Goal: Information Seeking & Learning: Learn about a topic

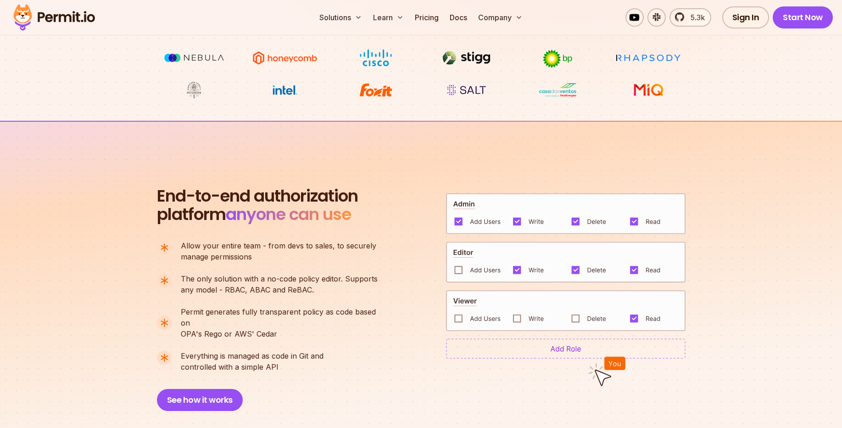
scroll to position [551, 0]
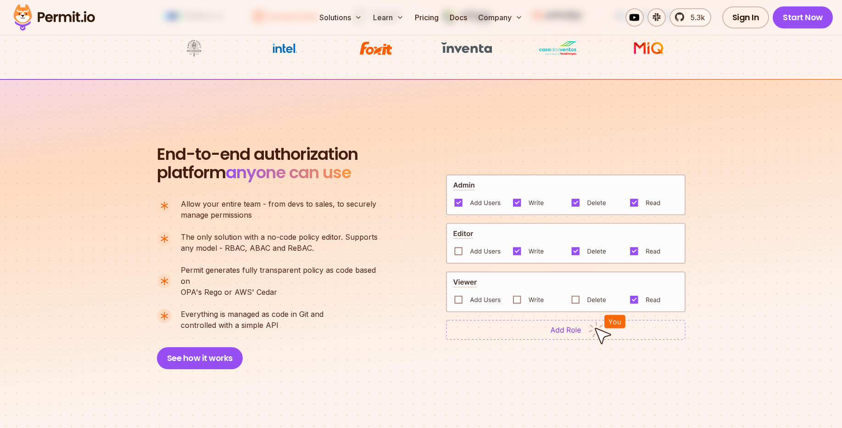
click at [466, 178] on img at bounding box center [565, 194] width 239 height 41
click at [460, 179] on img at bounding box center [565, 194] width 239 height 41
click at [467, 225] on img at bounding box center [565, 243] width 239 height 41
click at [467, 226] on img at bounding box center [565, 243] width 239 height 41
click at [467, 279] on img at bounding box center [565, 291] width 239 height 41
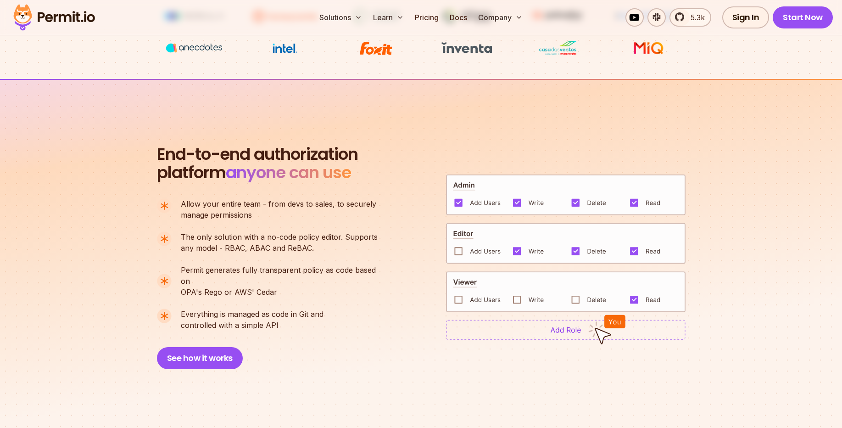
click at [467, 279] on img at bounding box center [565, 291] width 239 height 41
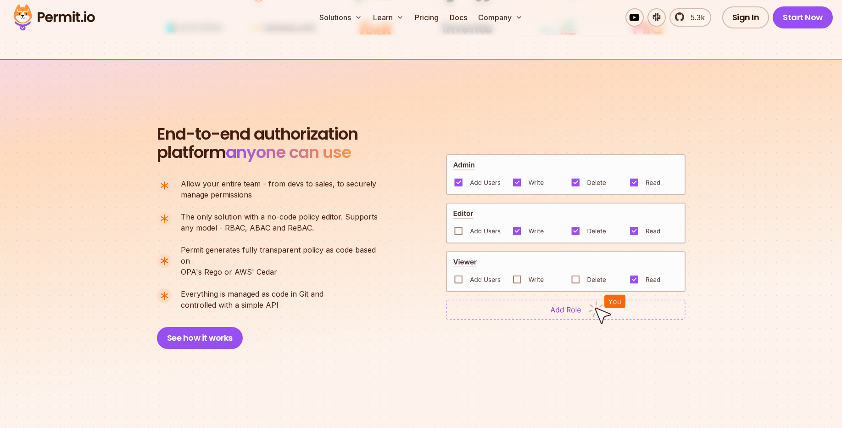
scroll to position [606, 0]
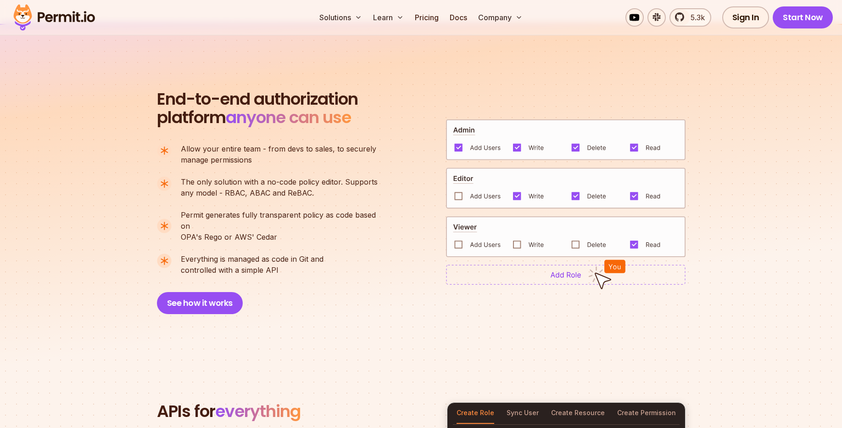
click at [418, 226] on div "End-to-end authorization platform anyone can use A no-code authorization platfo…" at bounding box center [421, 202] width 529 height 224
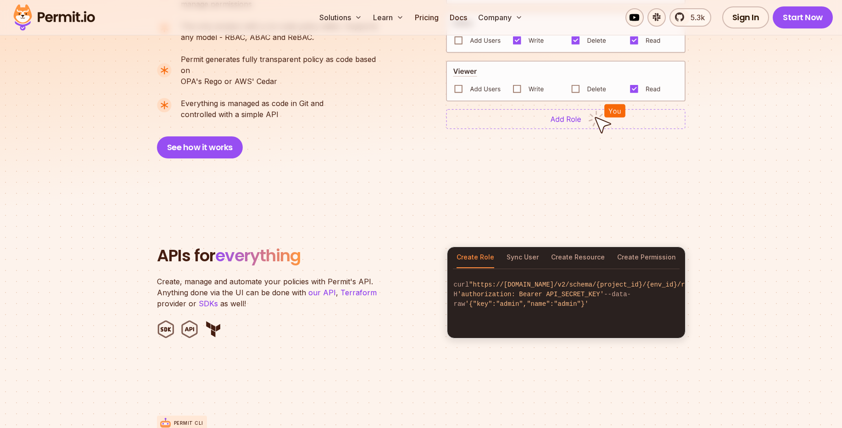
scroll to position [771, 0]
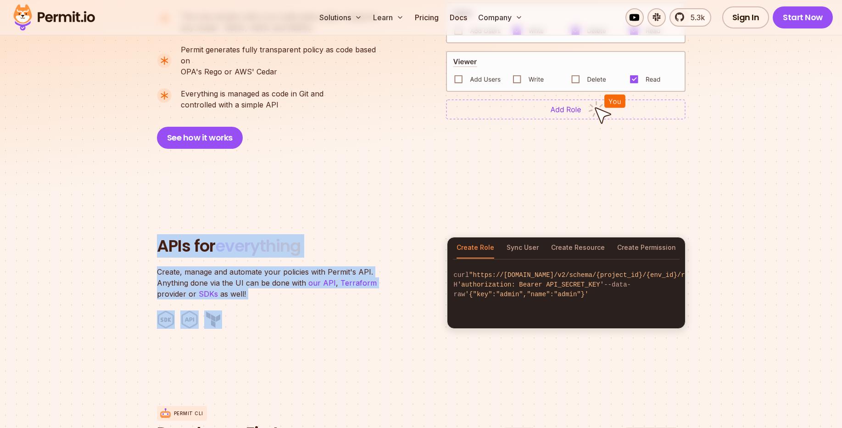
drag, startPoint x: 126, startPoint y: 234, endPoint x: 394, endPoint y: 333, distance: 285.7
click at [350, 305] on section "APIs for everything Create, manage and automate your policies with Permit's API…" at bounding box center [421, 283] width 842 height 180
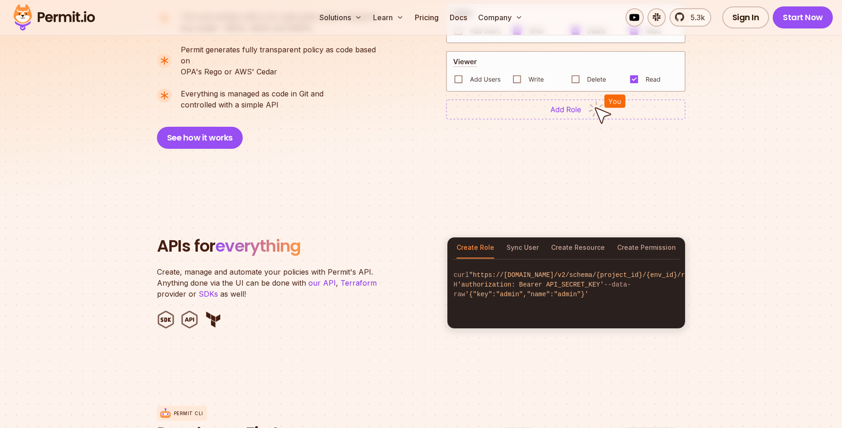
click at [412, 340] on section "APIs for everything Create, manage and automate your policies with Permit's API…" at bounding box center [421, 283] width 842 height 180
click at [473, 238] on button "Create Role" at bounding box center [475, 247] width 38 height 21
click at [469, 293] on span "'{"key":"admin","name":"admin"}'" at bounding box center [526, 293] width 123 height 7
click at [491, 293] on span "'{"key":"admin","name":"admin"}'" at bounding box center [526, 293] width 123 height 7
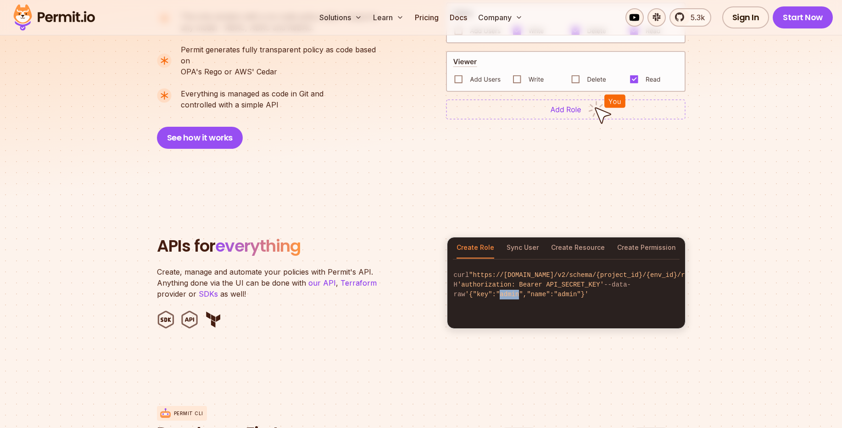
click at [492, 293] on span "'{"key":"admin","name":"admin"}'" at bounding box center [526, 293] width 123 height 7
click at [551, 290] on span "'{"key":"admin","name":"admin"}'" at bounding box center [526, 293] width 123 height 7
drag, startPoint x: 511, startPoint y: 269, endPoint x: 443, endPoint y: 269, distance: 67.9
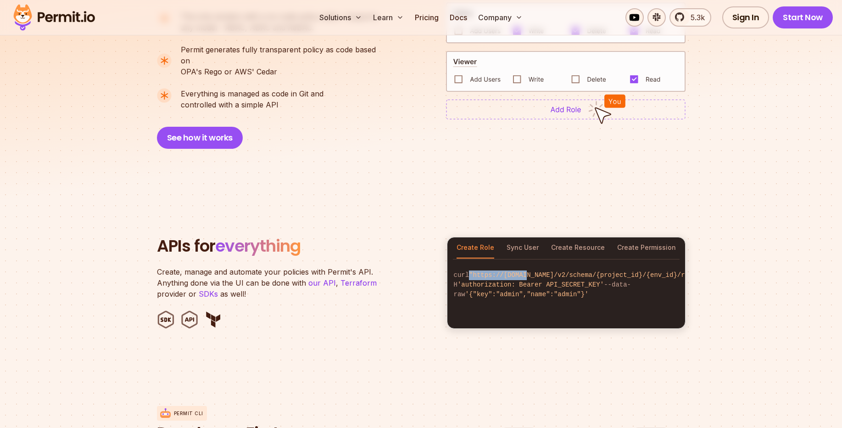
click at [443, 269] on div "APIs for everything Create, manage and automate your policies with Permit's API…" at bounding box center [421, 283] width 529 height 92
click at [534, 237] on button "Sync User" at bounding box center [523, 247] width 32 height 21
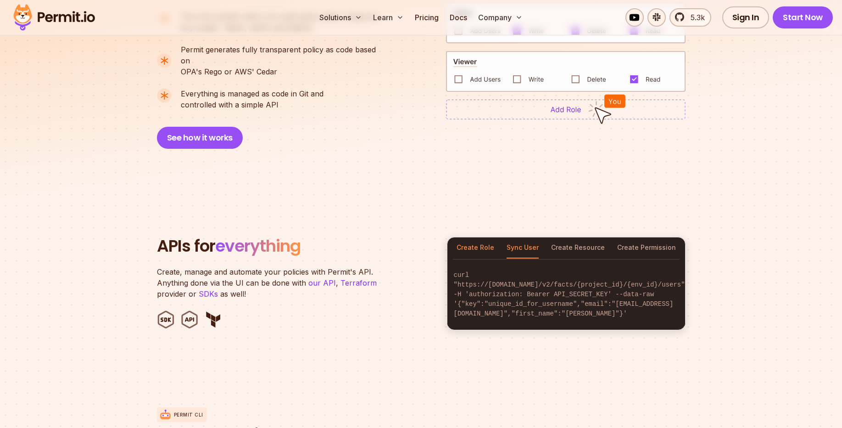
click at [491, 237] on button "Create Role" at bounding box center [475, 247] width 38 height 21
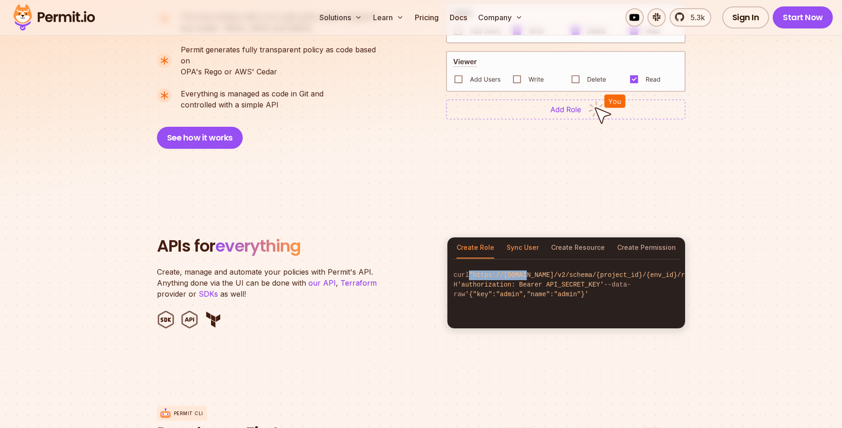
click at [528, 237] on button "Sync User" at bounding box center [523, 247] width 32 height 21
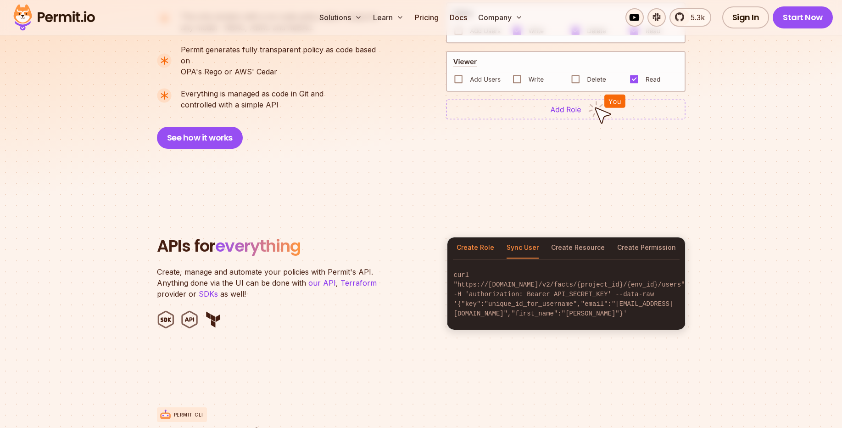
click at [483, 237] on button "Create Role" at bounding box center [475, 247] width 38 height 21
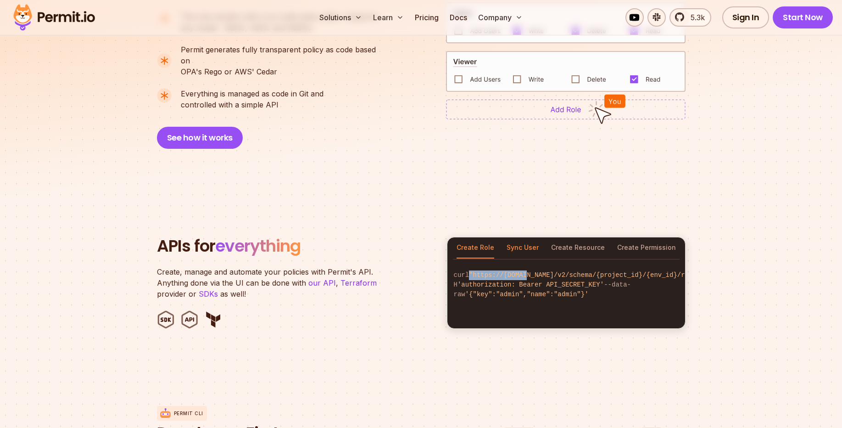
click at [530, 237] on button "Sync User" at bounding box center [523, 247] width 32 height 21
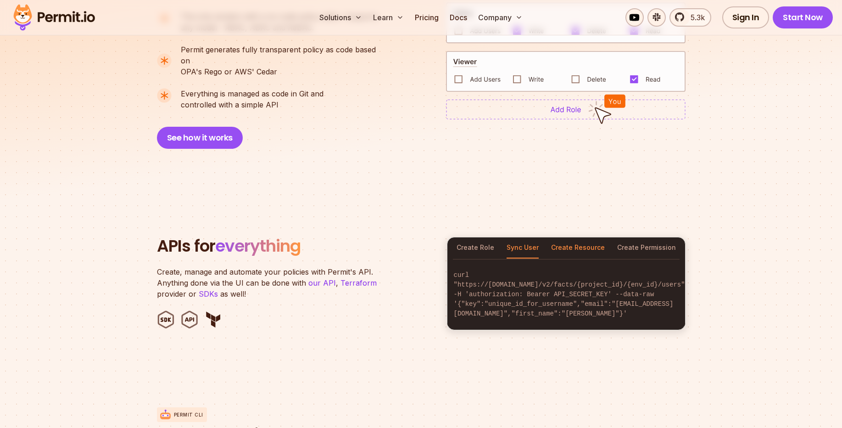
click at [573, 239] on button "Create Resource" at bounding box center [578, 247] width 54 height 21
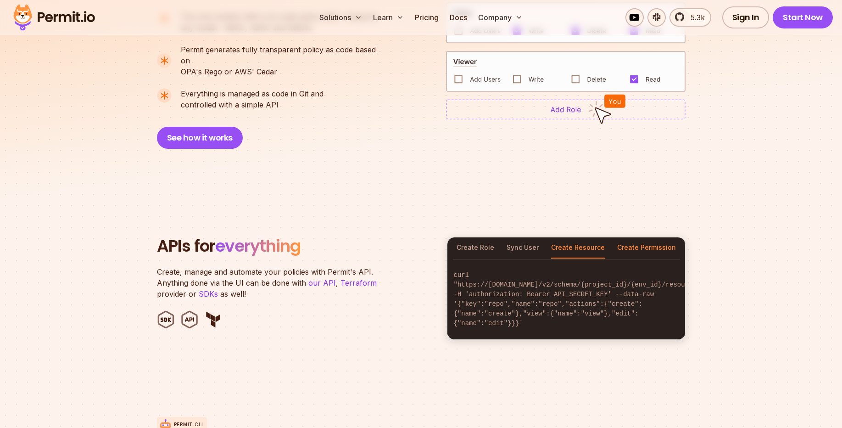
click at [621, 237] on button "Create Permission" at bounding box center [646, 247] width 59 height 21
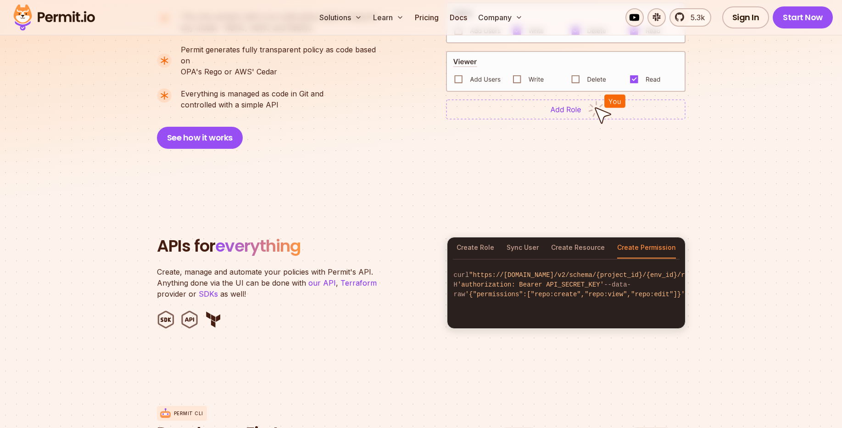
click at [534, 295] on span "'{"permissions":["repo:create","repo:view","repo:edit"]}'" at bounding box center [575, 293] width 220 height 7
click at [552, 295] on span "'{"permissions":["repo:create","repo:view","repo:edit"]}'" at bounding box center [575, 293] width 220 height 7
drag, startPoint x: 552, startPoint y: 295, endPoint x: 594, endPoint y: 301, distance: 42.6
click at [552, 295] on span "'{"permissions":["repo:create","repo:view","repo:edit"]}'" at bounding box center [575, 293] width 220 height 7
click at [588, 297] on code "curl "https://[DOMAIN_NAME]/v2/schema/{project_id}/{env_id}/roles/admin/permiss…" at bounding box center [566, 285] width 238 height 44
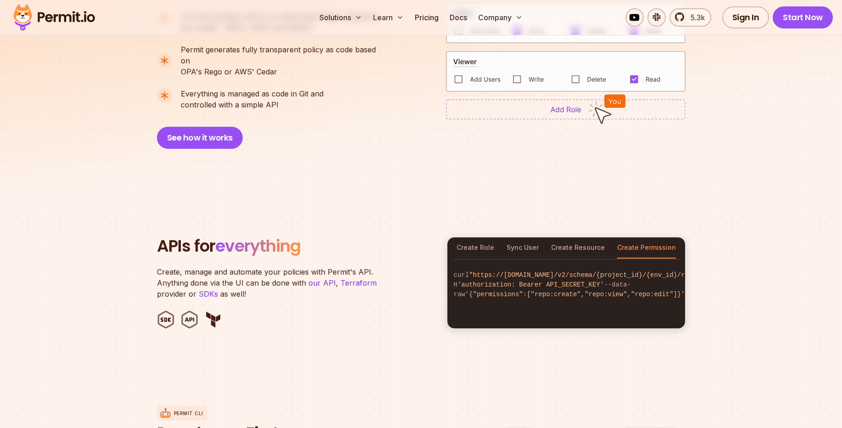
drag, startPoint x: 599, startPoint y: 296, endPoint x: 608, endPoint y: 296, distance: 8.7
click at [600, 296] on span "'{"permissions":["repo:create","repo:view","repo:edit"]}'" at bounding box center [575, 293] width 220 height 7
click at [628, 296] on span "'{"permissions":["repo:create","repo:view","repo:edit"]}'" at bounding box center [575, 293] width 220 height 7
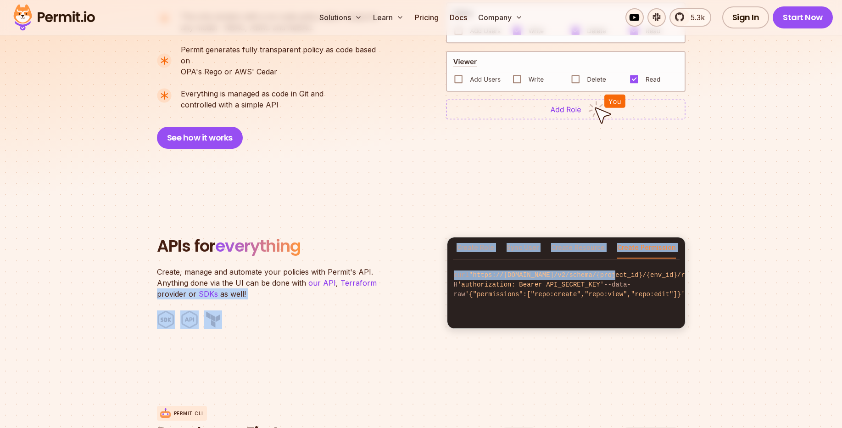
drag, startPoint x: 600, startPoint y: 270, endPoint x: 425, endPoint y: 276, distance: 174.9
click at [425, 276] on div "APIs for everything Create, manage and automate your policies with Permit's API…" at bounding box center [421, 283] width 529 height 92
click at [567, 237] on button "Create Resource" at bounding box center [578, 247] width 54 height 21
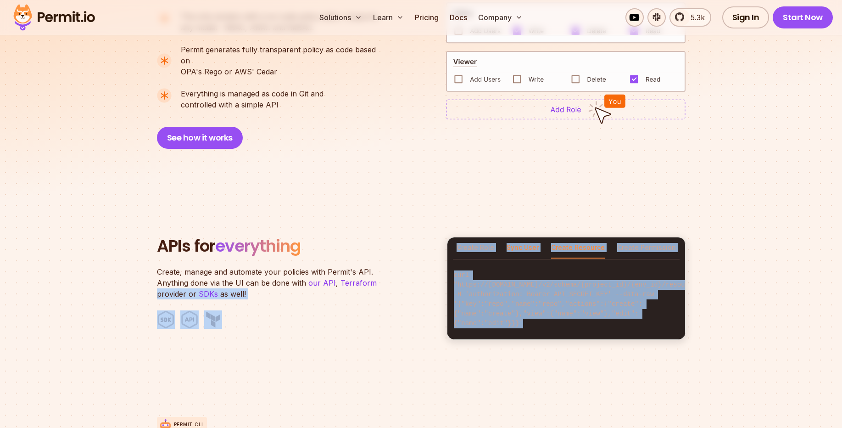
click at [523, 240] on button "Sync User" at bounding box center [523, 247] width 32 height 21
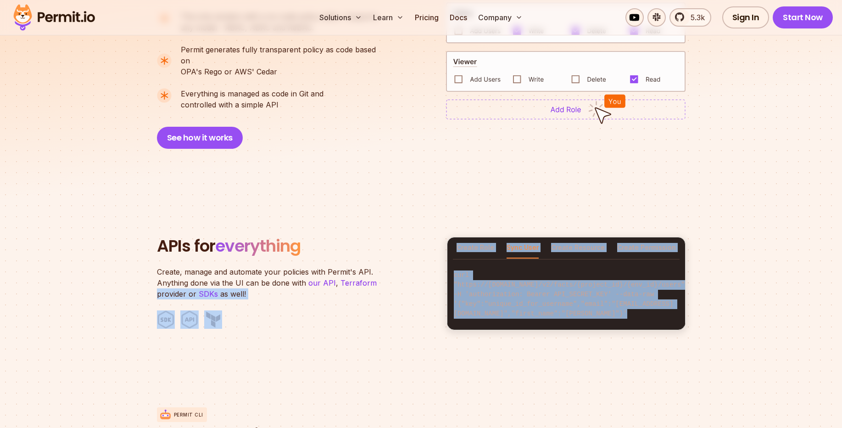
click at [483, 209] on section "APIs for everything Create, manage and automate your policies with Permit's API…" at bounding box center [421, 283] width 842 height 181
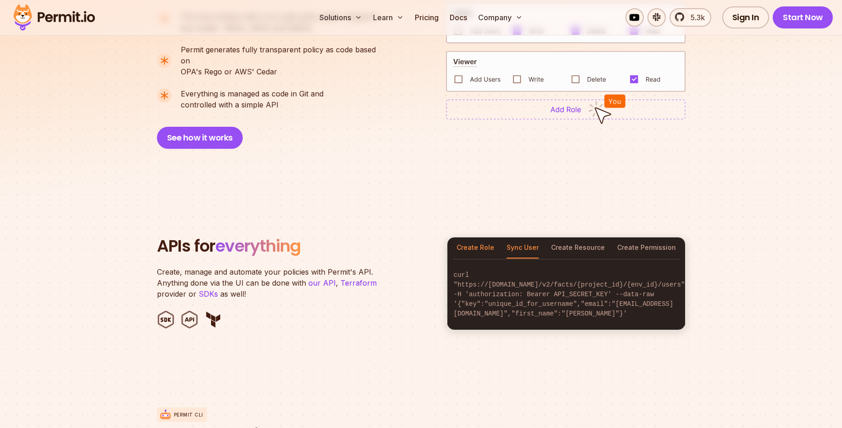
click at [475, 237] on button "Create Role" at bounding box center [475, 247] width 38 height 21
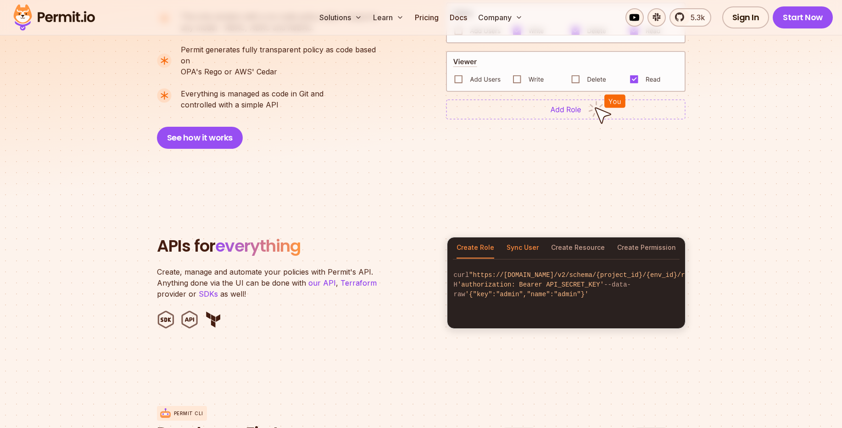
click at [527, 237] on button "Sync User" at bounding box center [523, 247] width 32 height 21
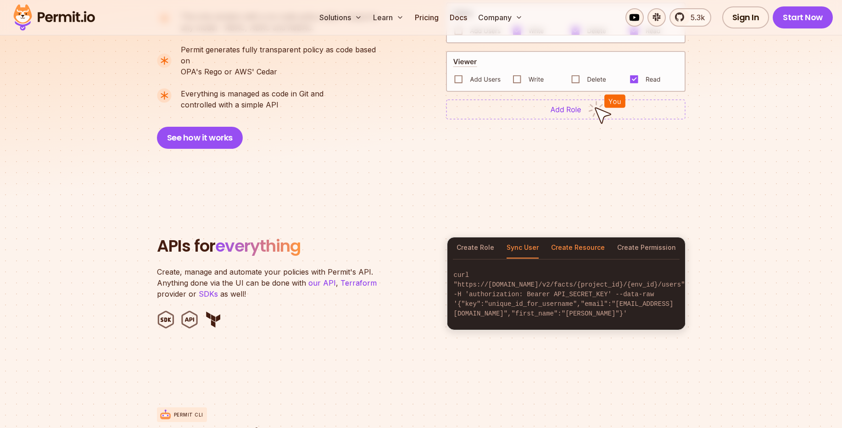
click at [569, 239] on button "Create Resource" at bounding box center [578, 247] width 54 height 21
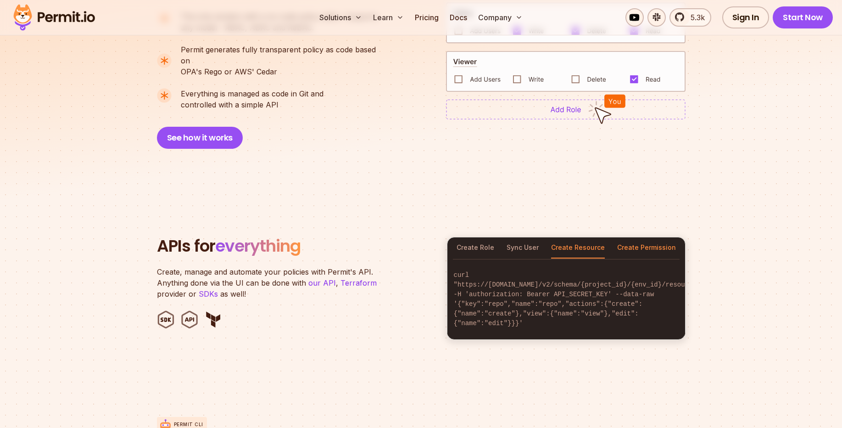
click at [642, 237] on button "Create Permission" at bounding box center [646, 247] width 59 height 21
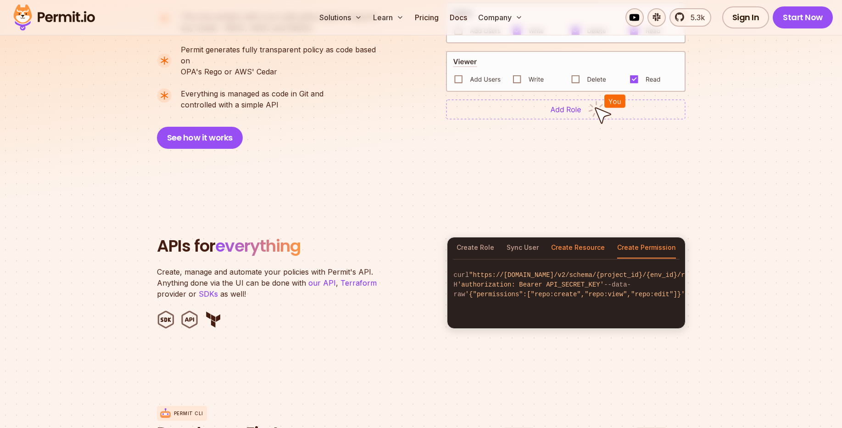
click at [572, 237] on button "Create Resource" at bounding box center [578, 247] width 54 height 21
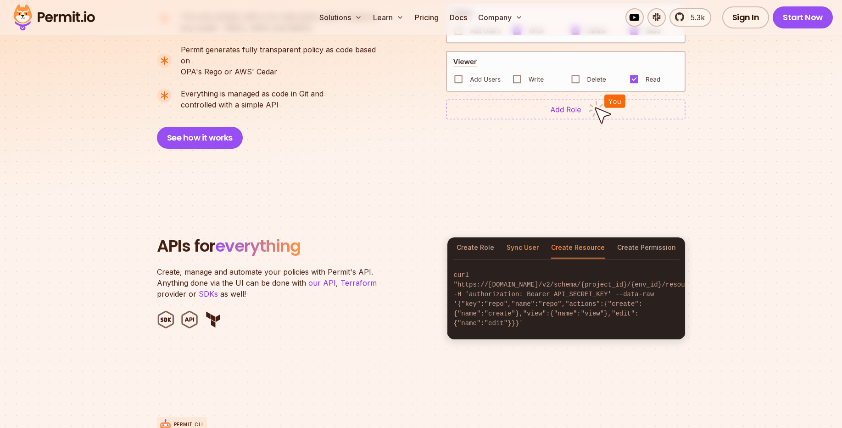
click at [527, 237] on button "Sync User" at bounding box center [523, 247] width 32 height 21
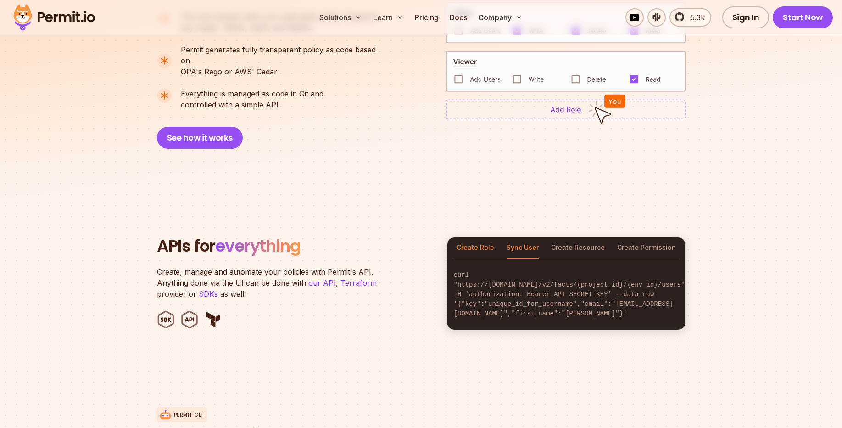
click at [469, 237] on button "Create Role" at bounding box center [475, 247] width 38 height 21
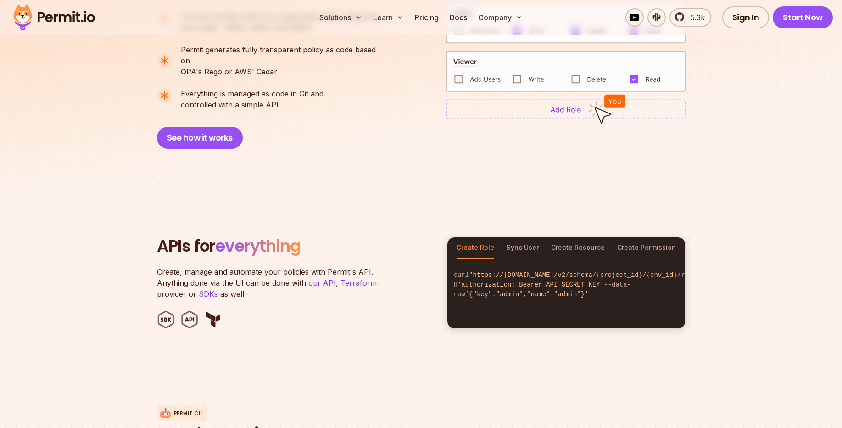
click at [527, 204] on section "APIs for everything Create, manage and automate your policies with Permit's API…" at bounding box center [421, 283] width 842 height 180
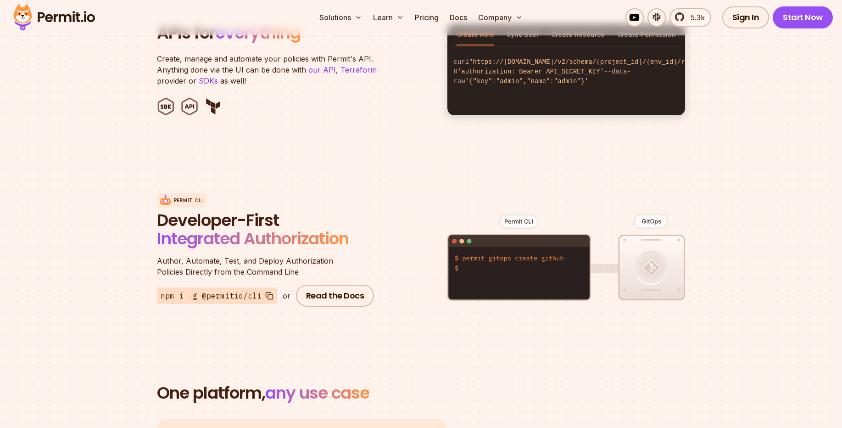
scroll to position [991, 0]
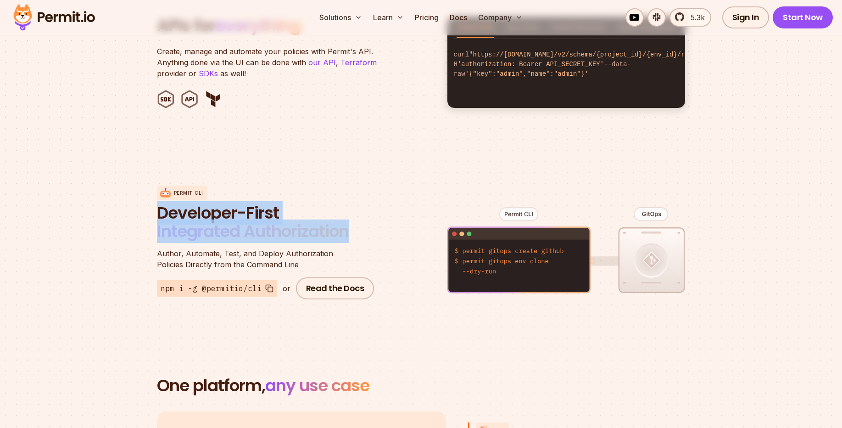
drag, startPoint x: 157, startPoint y: 206, endPoint x: 357, endPoint y: 224, distance: 201.3
click at [355, 224] on h2 "Developer-First Integrated Authorization" at bounding box center [267, 222] width 220 height 37
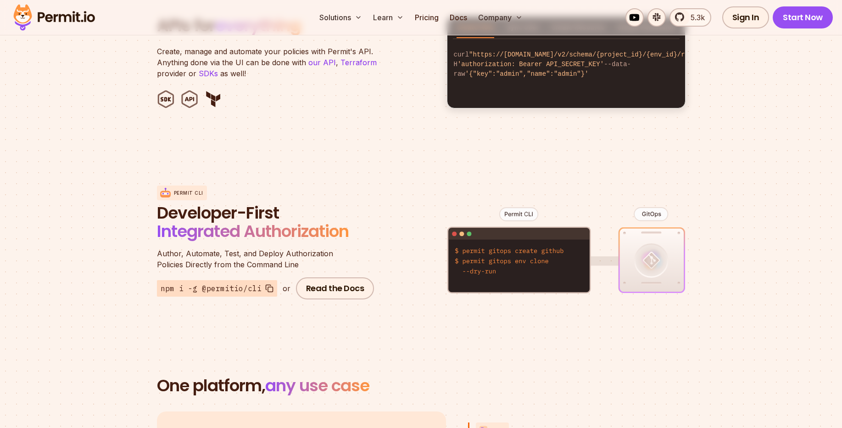
click at [369, 163] on div "Permit CLI Developer-First Integrated Authorization Author, Automate, Test, and…" at bounding box center [421, 242] width 529 height 180
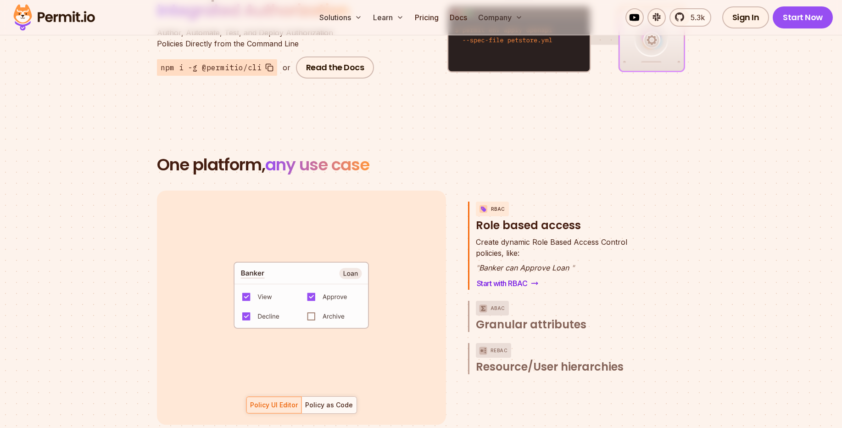
scroll to position [1266, 0]
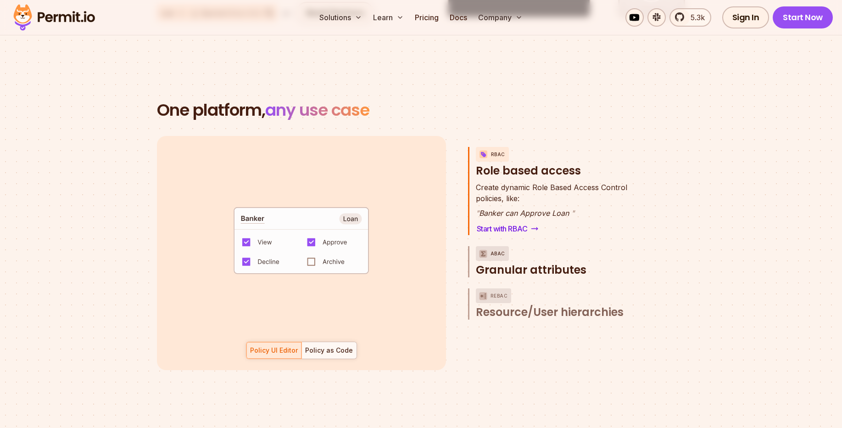
click at [534, 262] on span "Granular attributes" at bounding box center [531, 269] width 111 height 15
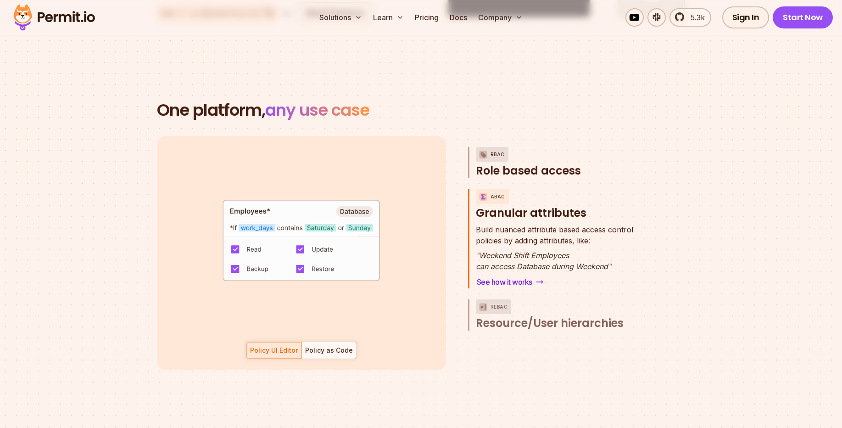
click at [535, 164] on span "Role based access" at bounding box center [528, 170] width 105 height 15
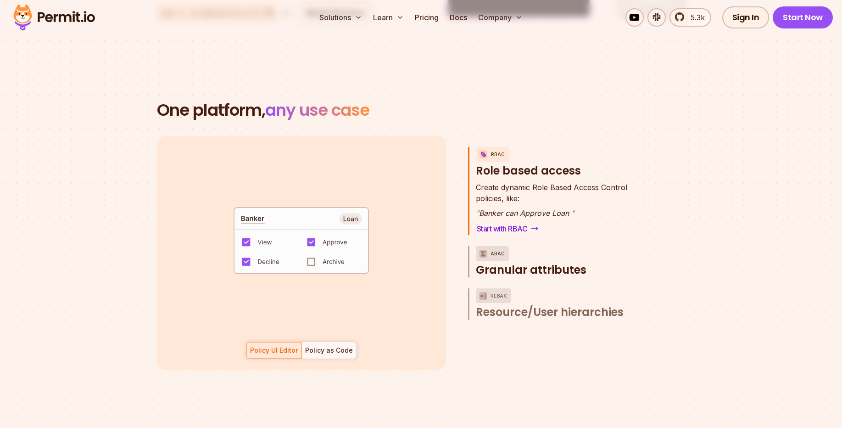
click at [543, 262] on span "Granular attributes" at bounding box center [531, 269] width 111 height 15
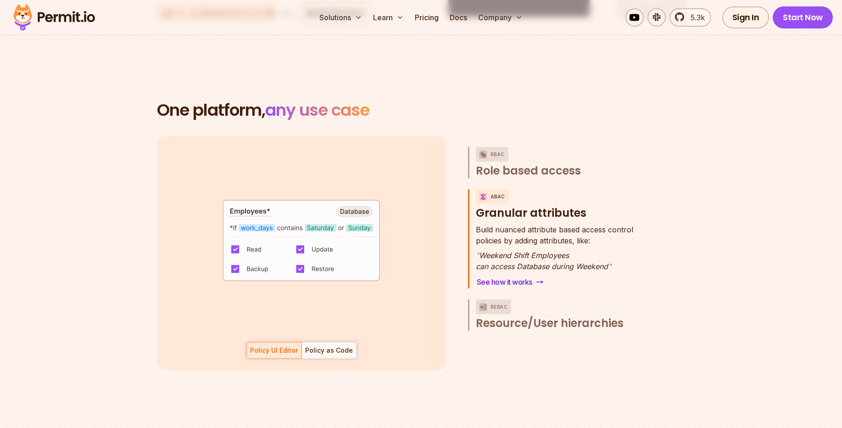
click at [256, 241] on span ""Weekend Shift Employee"" at bounding box center [290, 244] width 93 height 7
click at [291, 217] on code "default allow := false allow if { some _, allowed_actions in conditions input.a…" at bounding box center [301, 244] width 212 height 97
click at [336, 217] on code "default allow := false allow if { some _, allowed_actions in conditions input.a…" at bounding box center [301, 244] width 212 height 97
drag, startPoint x: 336, startPoint y: 217, endPoint x: 377, endPoint y: 217, distance: 40.8
click at [338, 217] on code "default allow := false allow if { some _, allowed_actions in conditions input.a…" at bounding box center [301, 244] width 212 height 97
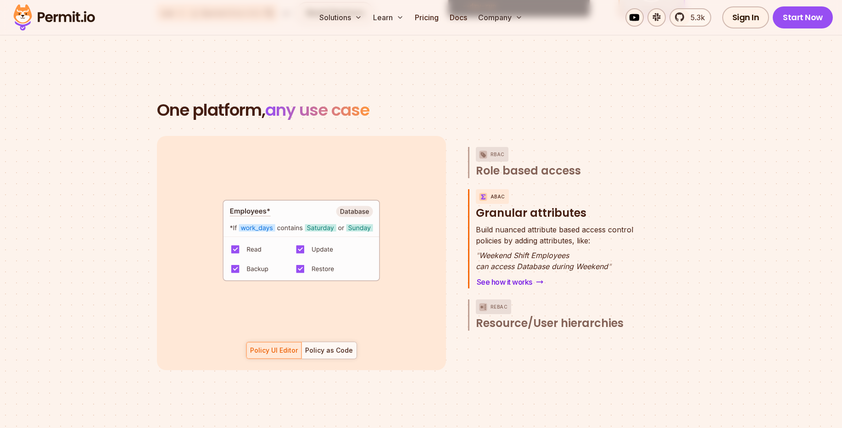
click at [377, 217] on code "default allow := false allow if { some _, allowed_actions in conditions input.a…" at bounding box center [301, 244] width 212 height 97
click at [356, 205] on code "default allow := false allow if { some _, allowed_actions in conditions input.a…" at bounding box center [301, 244] width 212 height 97
click at [278, 341] on div "Policy UI Editor Policy as Code" at bounding box center [301, 349] width 111 height 17
click at [328, 345] on div "Policy as Code" at bounding box center [329, 349] width 48 height 9
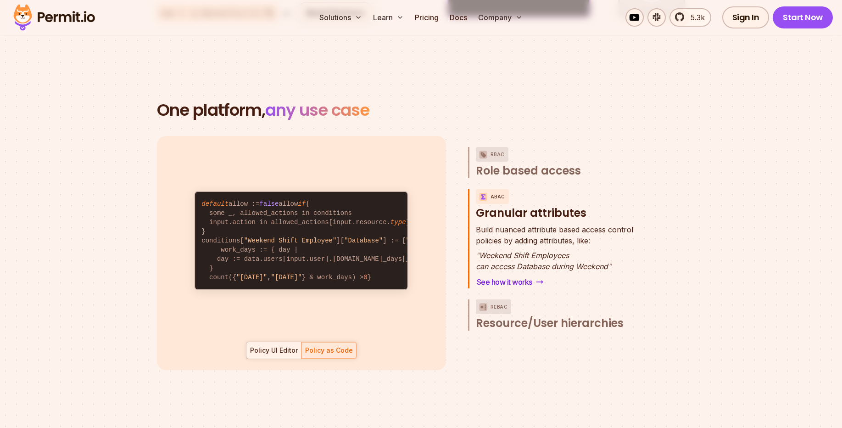
click at [263, 345] on div "Policy UI Editor" at bounding box center [274, 349] width 48 height 9
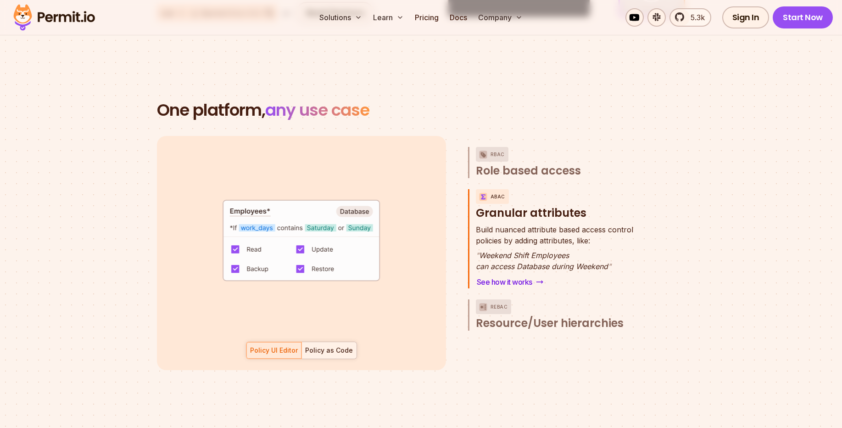
click at [325, 345] on div "Policy as Code" at bounding box center [329, 349] width 48 height 9
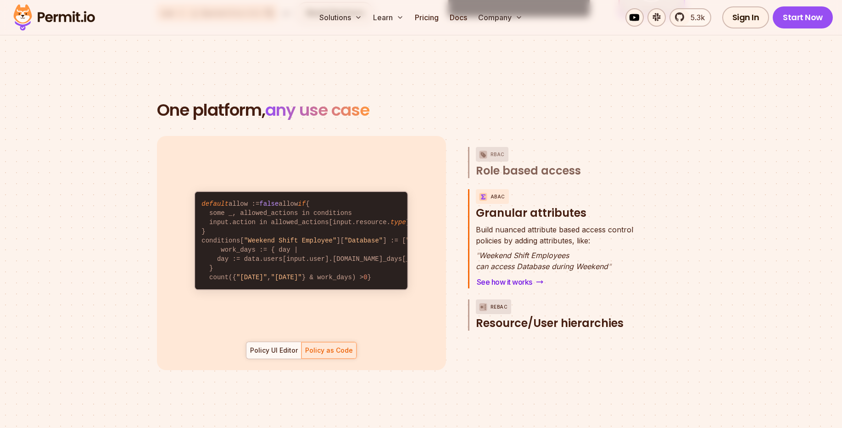
click at [538, 316] on span "Resource/User hierarchies" at bounding box center [550, 323] width 148 height 15
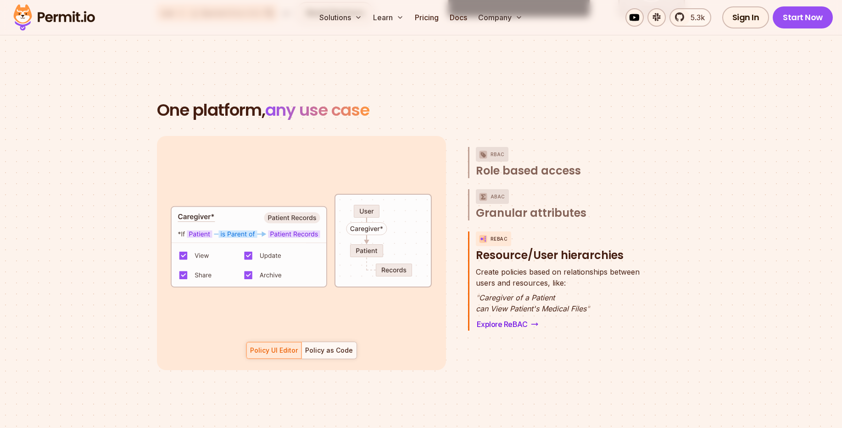
click at [195, 226] on code "default allow := false allow if { patient_caregiver = true } patient_caregiver …" at bounding box center [302, 259] width 260 height 207
click at [239, 228] on code "default allow := false allow if { patient_caregiver = true } patient_caregiver …" at bounding box center [302, 259] width 260 height 207
click at [296, 223] on code "default allow := false allow if { patient_caregiver = true } patient_caregiver …" at bounding box center [302, 259] width 260 height 207
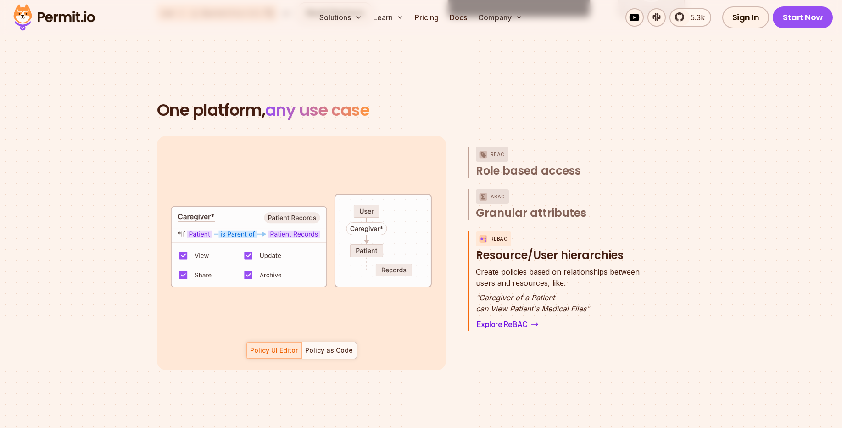
click at [296, 223] on code "default allow := false allow if { patient_caregiver = true } patient_caregiver …" at bounding box center [302, 259] width 260 height 207
click at [295, 210] on code "default allow := false allow if { patient_caregiver = true } patient_caregiver …" at bounding box center [302, 259] width 260 height 207
click at [368, 202] on code "default allow := false allow if { patient_caregiver = true } patient_caregiver …" at bounding box center [302, 259] width 260 height 207
click at [357, 220] on code "default allow := false allow if { patient_caregiver = true } patient_caregiver …" at bounding box center [302, 259] width 260 height 207
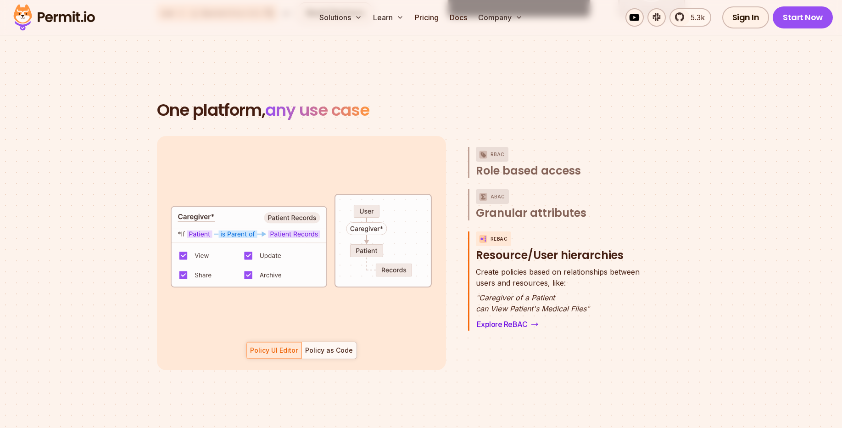
click at [368, 232] on code "default allow := false allow if { patient_caregiver = true } patient_caregiver …" at bounding box center [302, 259] width 260 height 207
drag, startPoint x: 368, startPoint y: 232, endPoint x: 388, endPoint y: 249, distance: 25.7
click at [368, 233] on code "default allow := false allow if { patient_caregiver = true } patient_caregiver …" at bounding box center [302, 259] width 260 height 207
click at [400, 254] on code "default allow := false allow if { patient_caregiver = true } patient_caregiver …" at bounding box center [302, 259] width 260 height 207
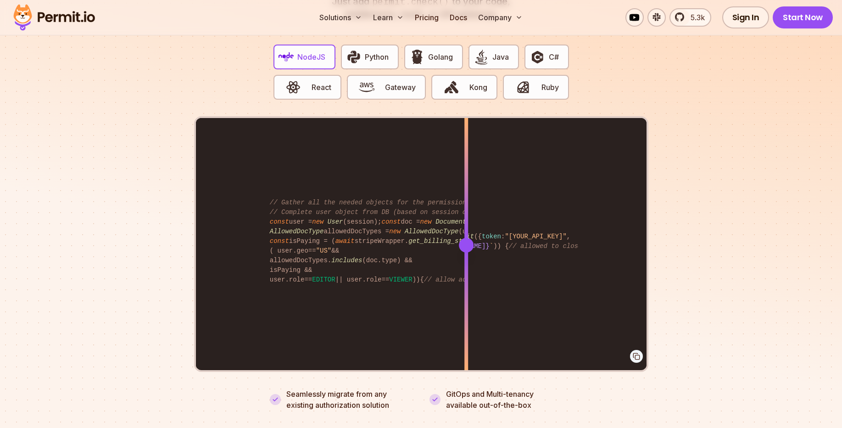
scroll to position [2147, 0]
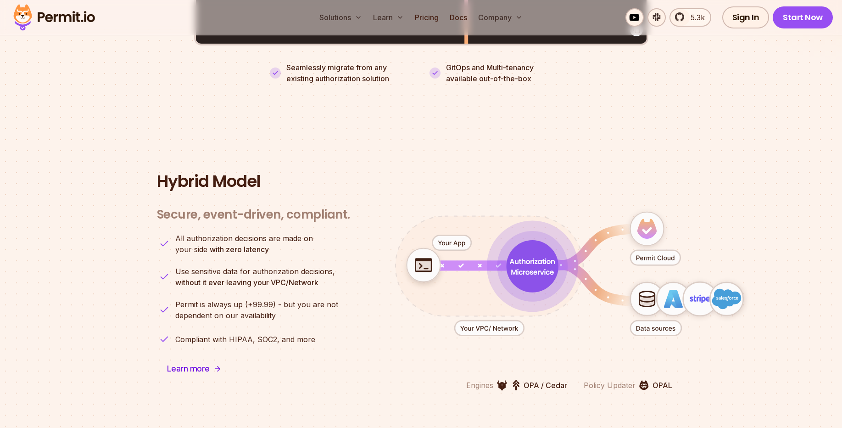
click at [195, 148] on section "Hybrid Model Secure, event-driven, compliant. Engines OPA / Cedar Policy Update…" at bounding box center [421, 281] width 842 height 306
click at [241, 143] on section "Hybrid Model Secure, event-driven, compliant. Engines OPA / Cedar Policy Update…" at bounding box center [421, 281] width 842 height 306
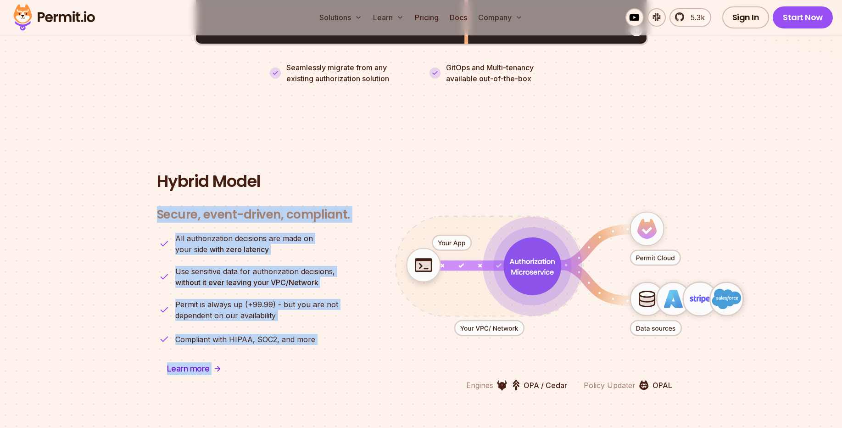
drag, startPoint x: 156, startPoint y: 205, endPoint x: 365, endPoint y: 208, distance: 208.3
click at [365, 208] on div "Secure, event-driven, compliant. Engines OPA / Cedar Policy Updater OPAL All au…" at bounding box center [421, 293] width 529 height 195
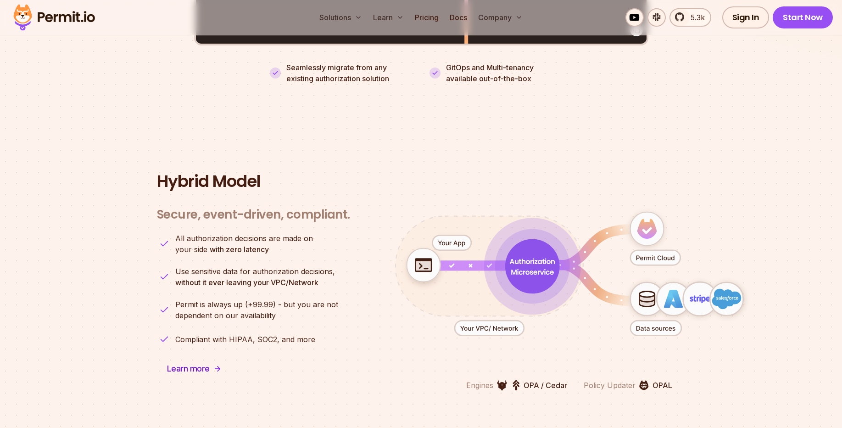
click at [354, 172] on h2 "Hybrid Model" at bounding box center [421, 181] width 529 height 18
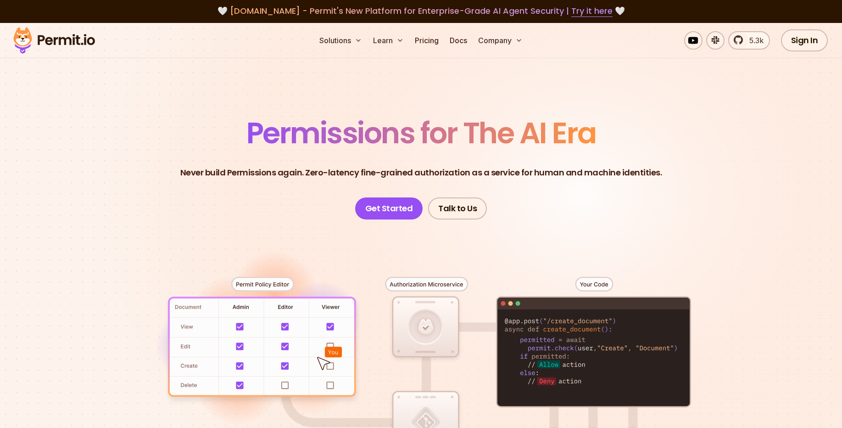
scroll to position [0, 0]
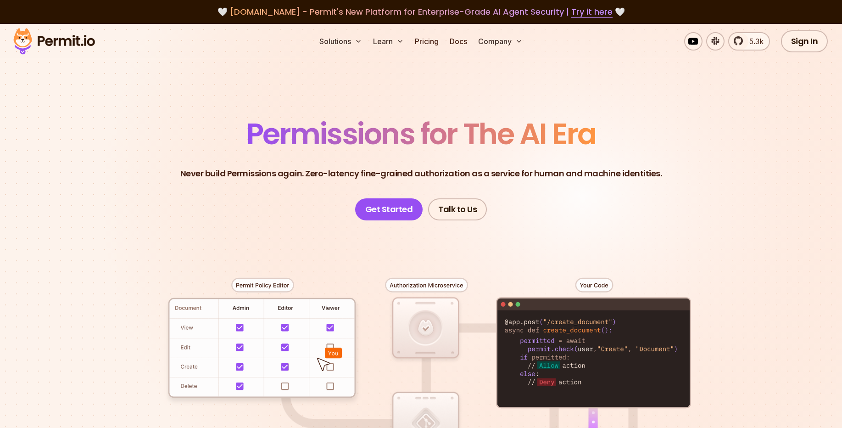
click at [457, 171] on p "Never build Permissions again. Zero-latency fine-grained authorization as a ser…" at bounding box center [421, 173] width 482 height 13
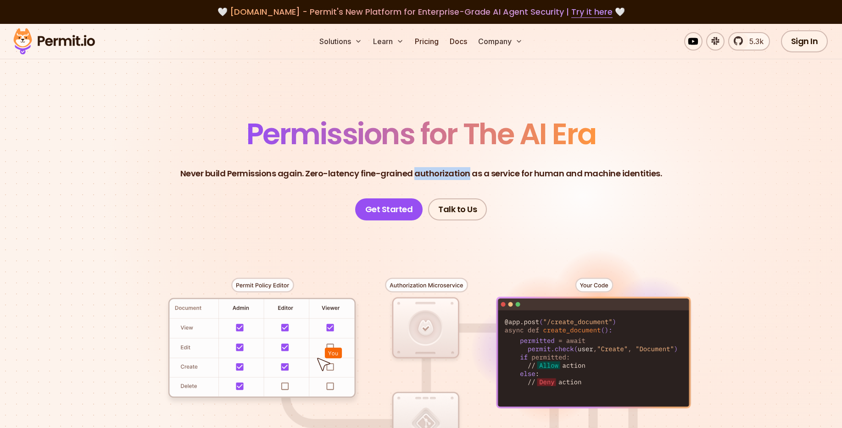
copy p "authorization"
